Goal: Check status

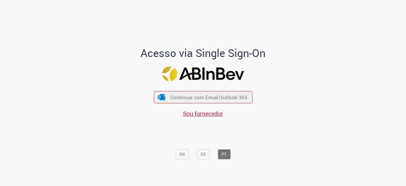
click at [165, 98] on button "Continuar com Email Outlook 365" at bounding box center [203, 97] width 99 height 12
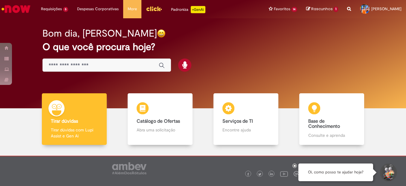
click at [30, 49] on div "Bom dia, [PERSON_NAME] O que você procura hoje?" at bounding box center [202, 63] width 397 height 90
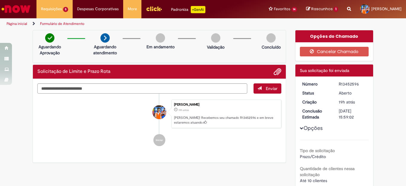
click at [25, 40] on div "Verificar Código de Barras Aguardando Aprovação Aguardando atendimento Em andam…" at bounding box center [203, 146] width 406 height 233
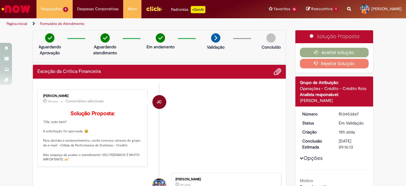
click at [203, 117] on li "JC Jonas Correia 15h atrás 15 horas atrás Comentários adicionais Solução Propos…" at bounding box center [159, 127] width 244 height 77
click at [330, 49] on button "Aceitar solução" at bounding box center [334, 53] width 69 height 10
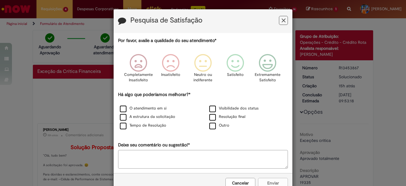
click at [283, 19] on icon "Feedback" at bounding box center [284, 20] width 4 height 6
